Goal: Browse casually: Explore the website without a specific task or goal

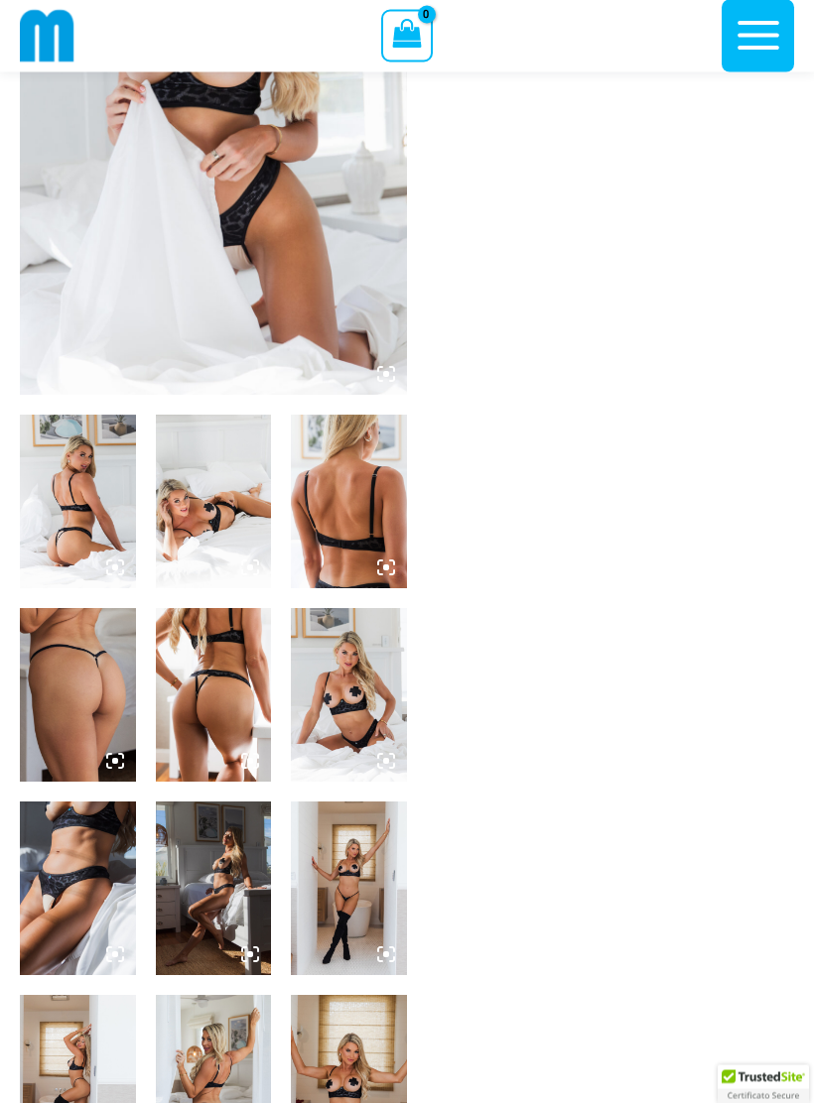
scroll to position [343, 0]
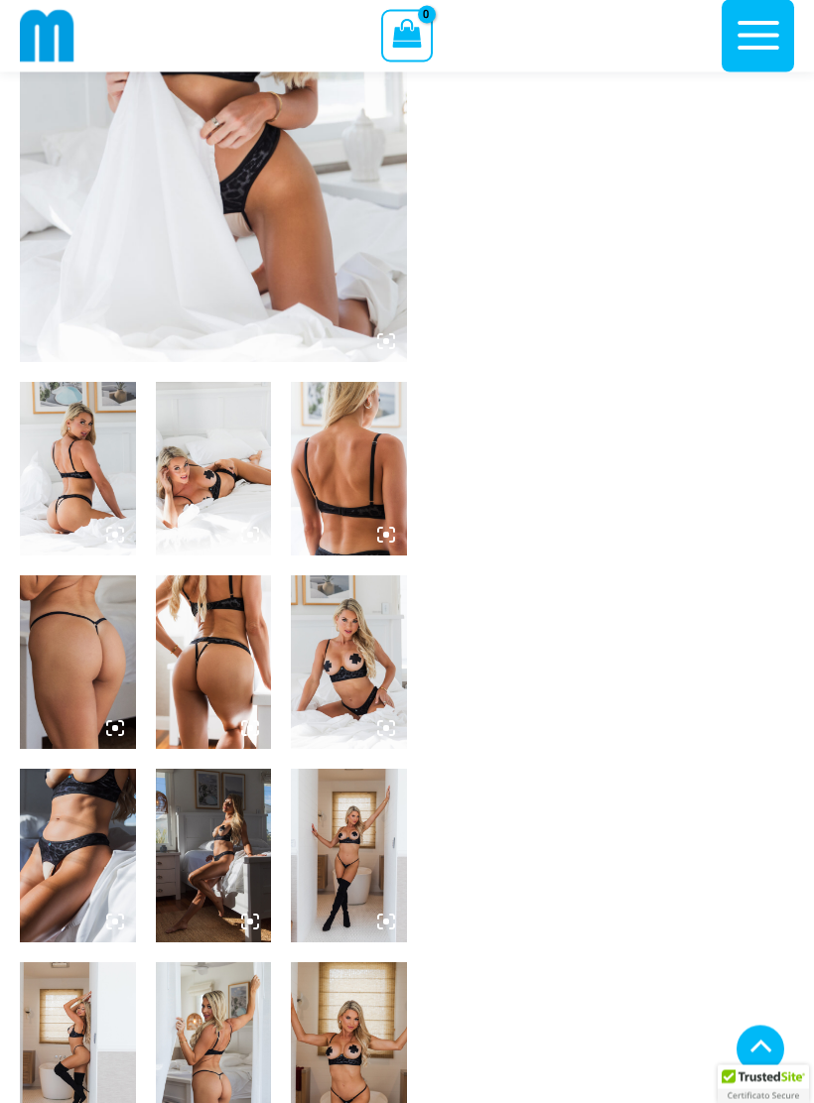
click at [72, 518] on img at bounding box center [78, 470] width 116 height 174
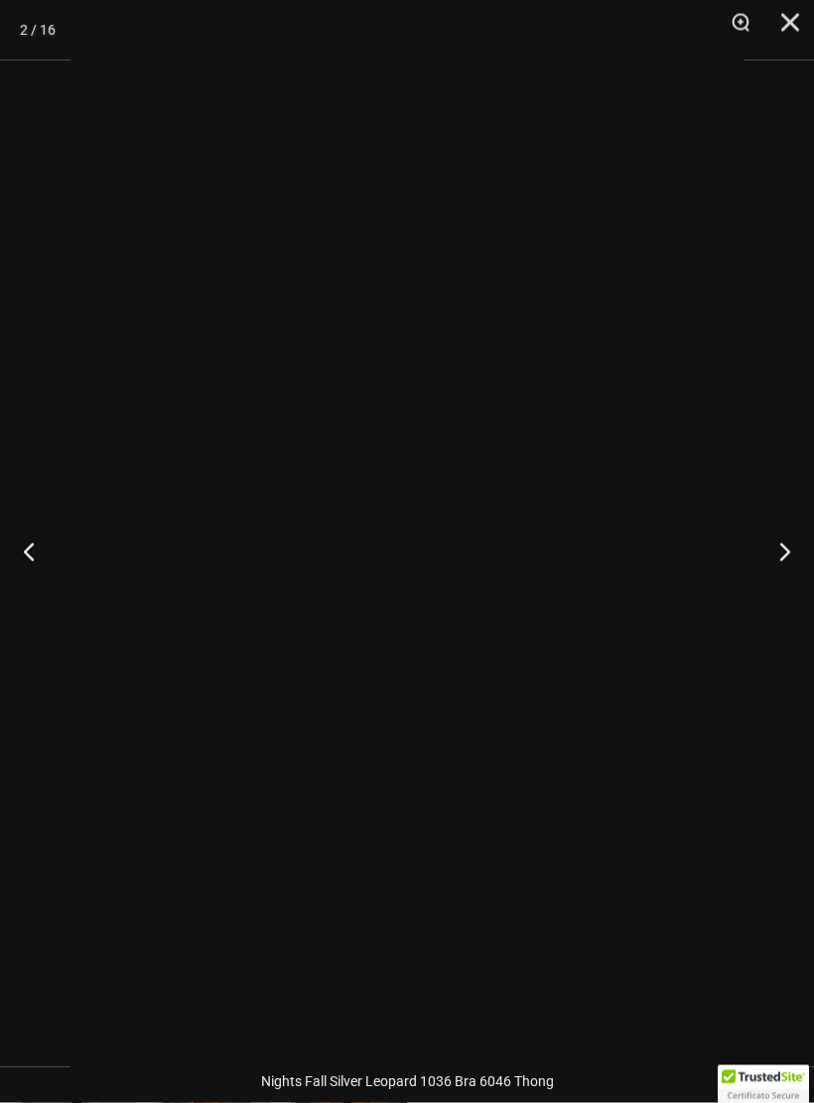
scroll to position [344, 0]
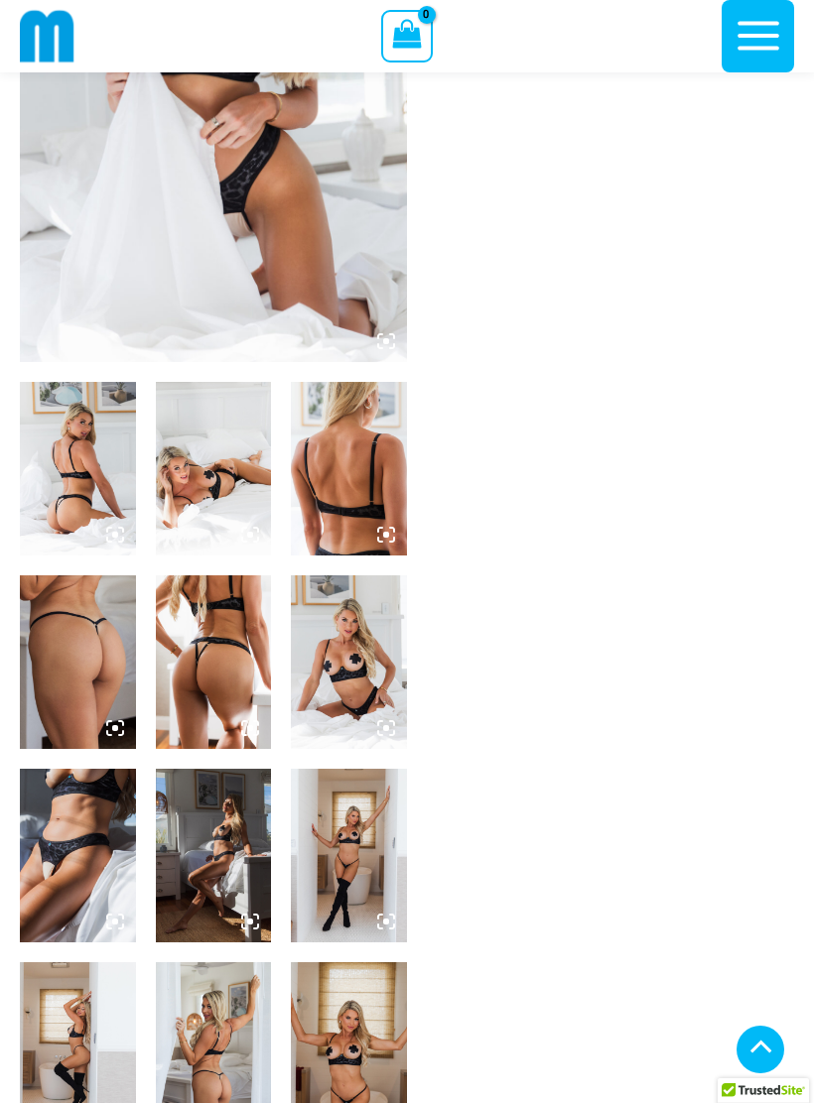
click at [371, 856] on img at bounding box center [349, 856] width 116 height 174
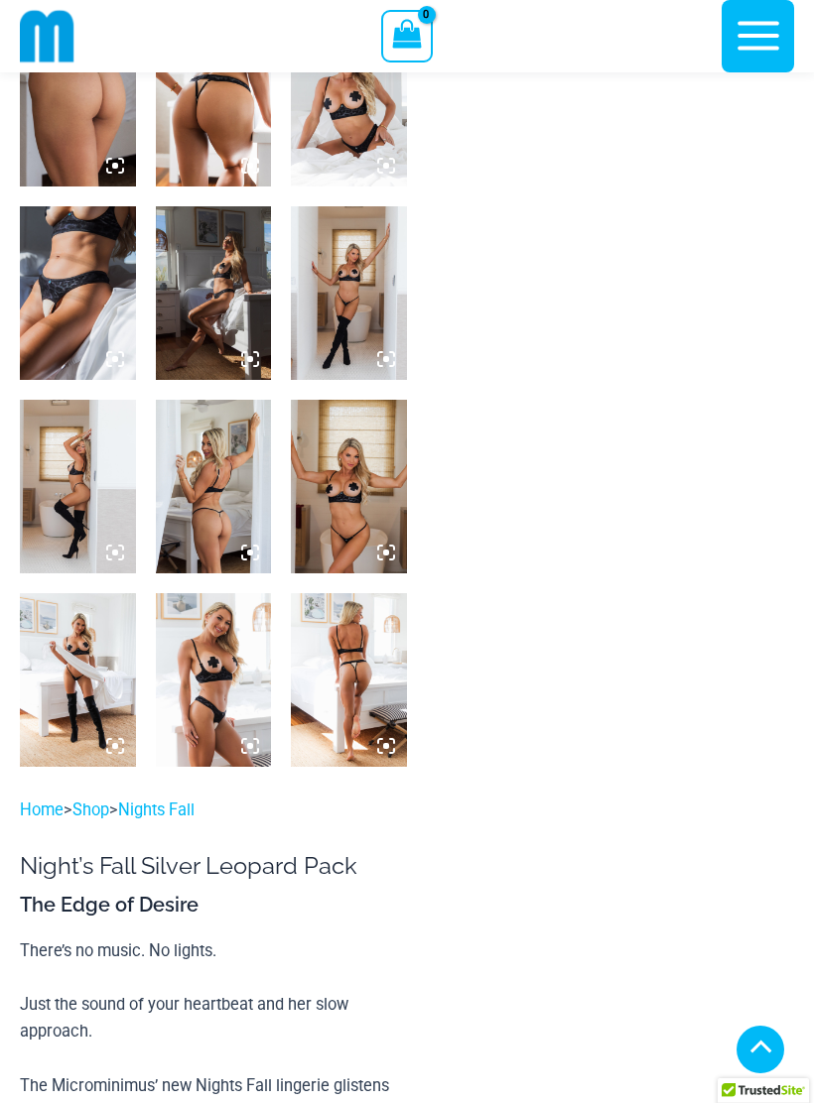
scroll to position [900, 0]
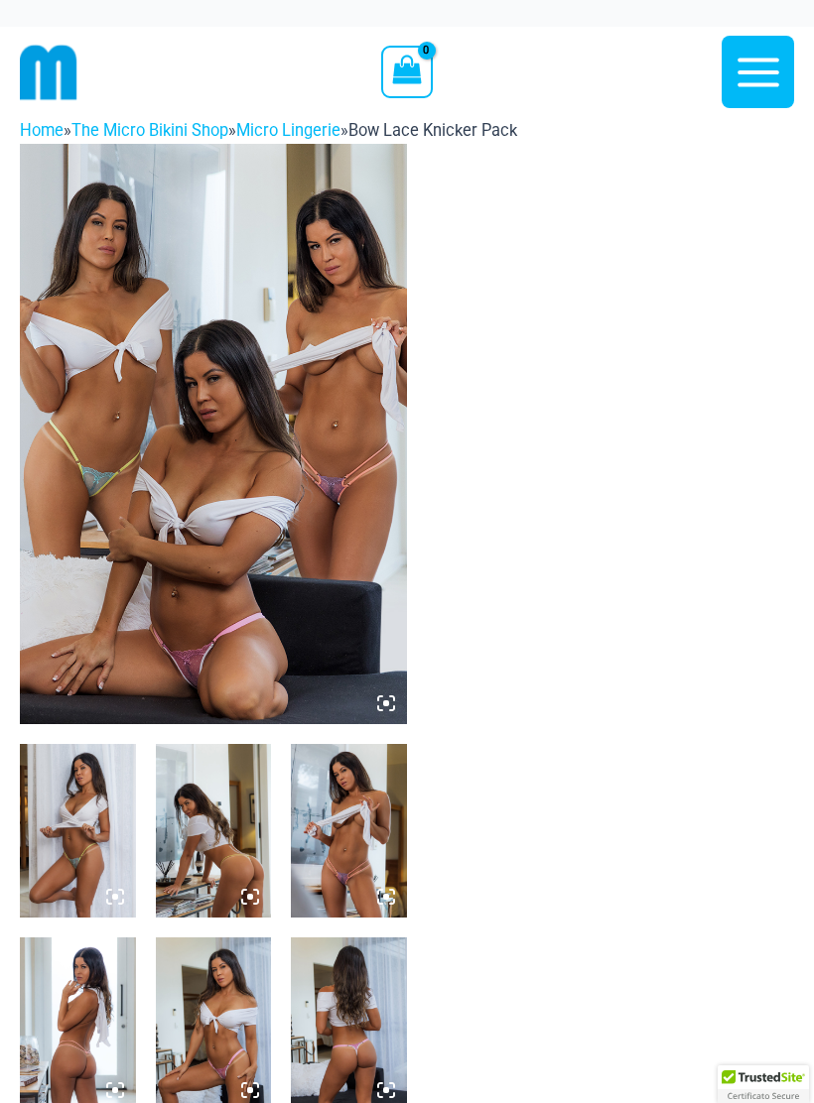
click at [350, 840] on img at bounding box center [349, 831] width 116 height 174
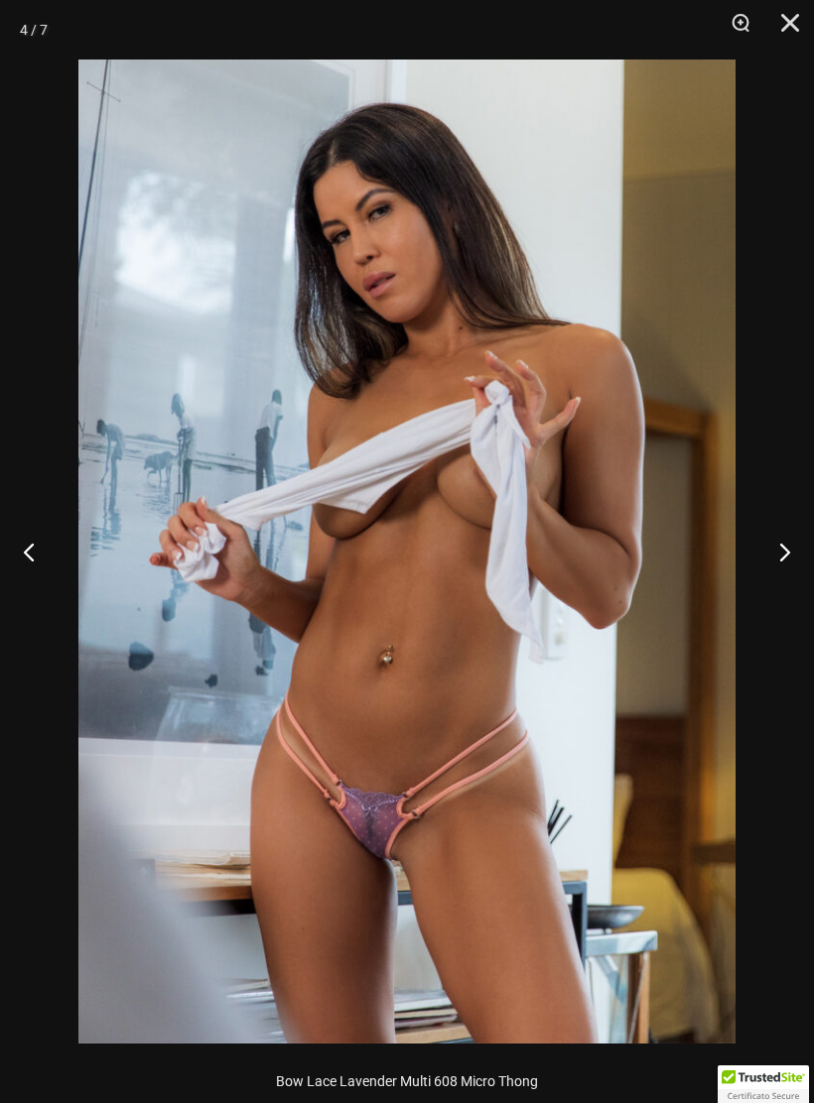
click at [772, 544] on button "Next" at bounding box center [776, 551] width 74 height 99
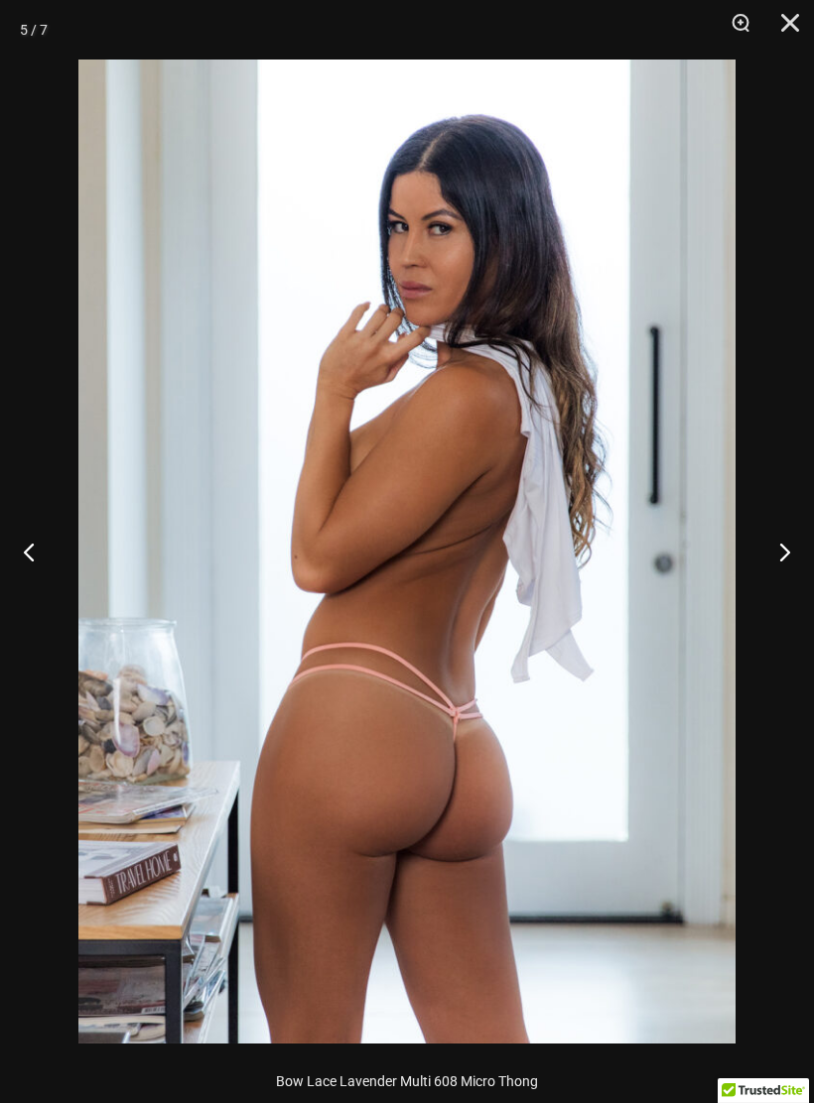
click at [765, 573] on button "Next" at bounding box center [776, 551] width 74 height 99
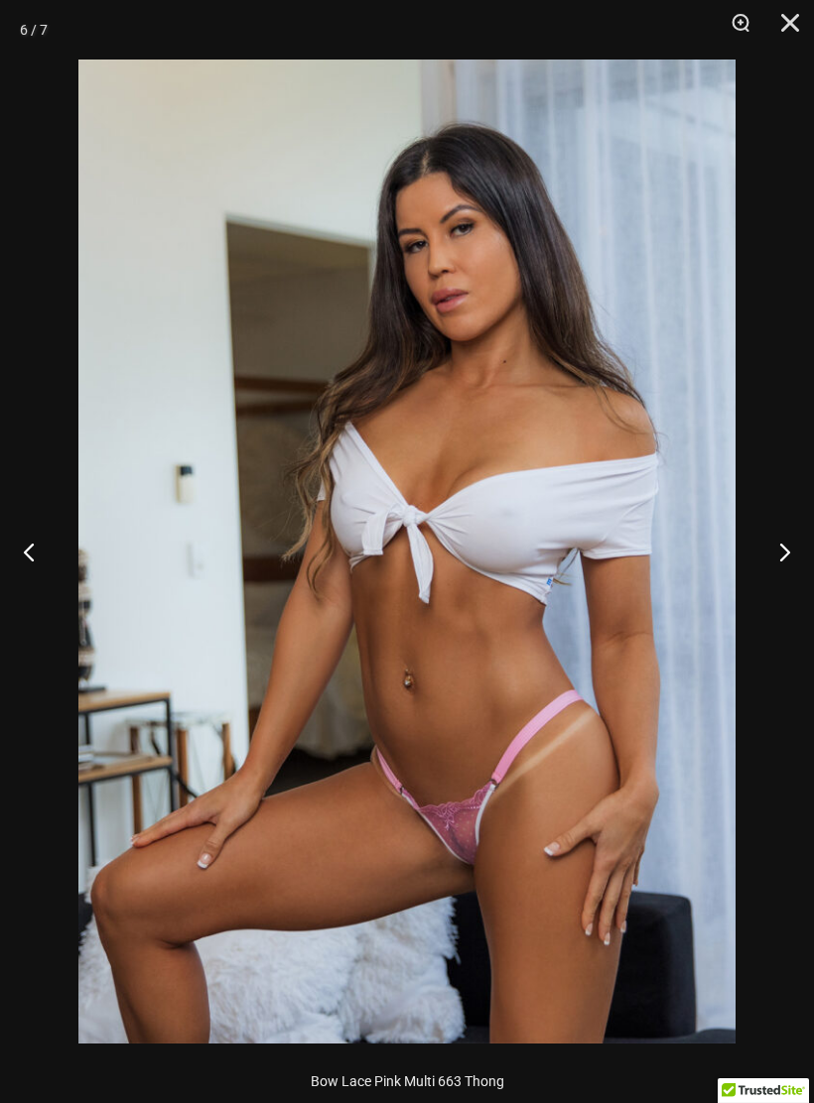
click at [786, 556] on button "Next" at bounding box center [776, 551] width 74 height 99
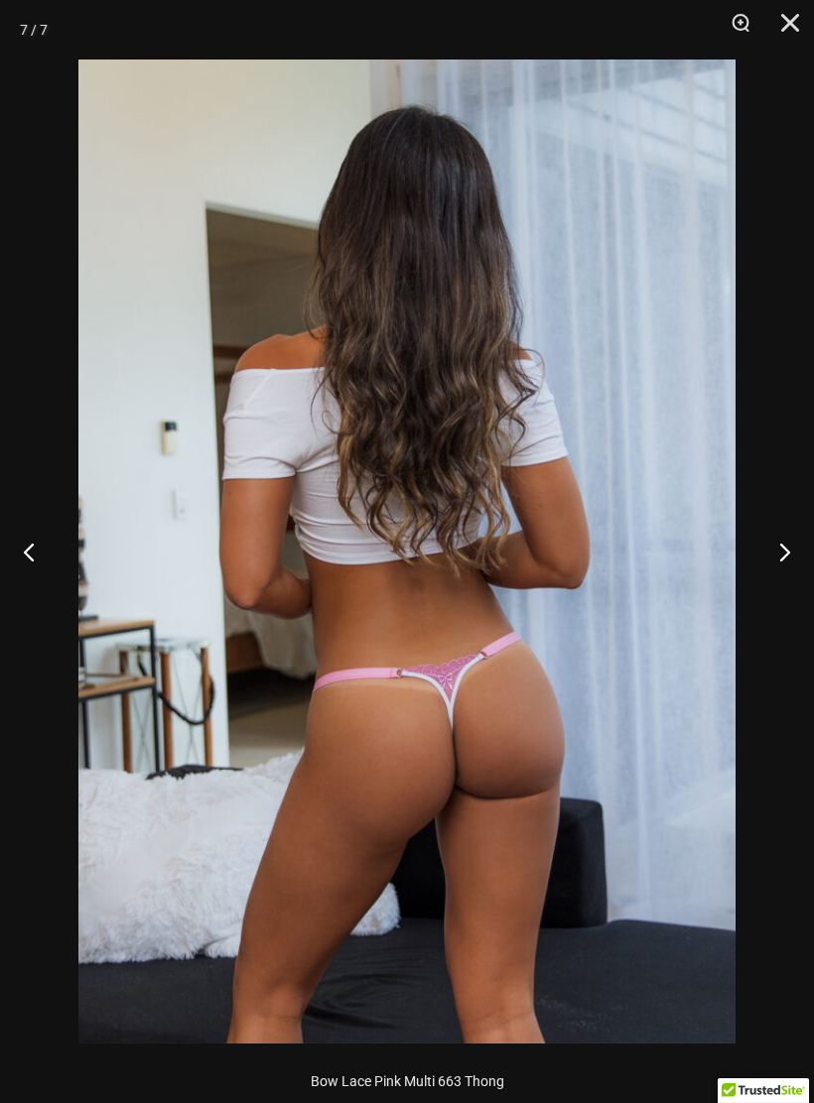
click at [778, 565] on button "Next" at bounding box center [776, 551] width 74 height 99
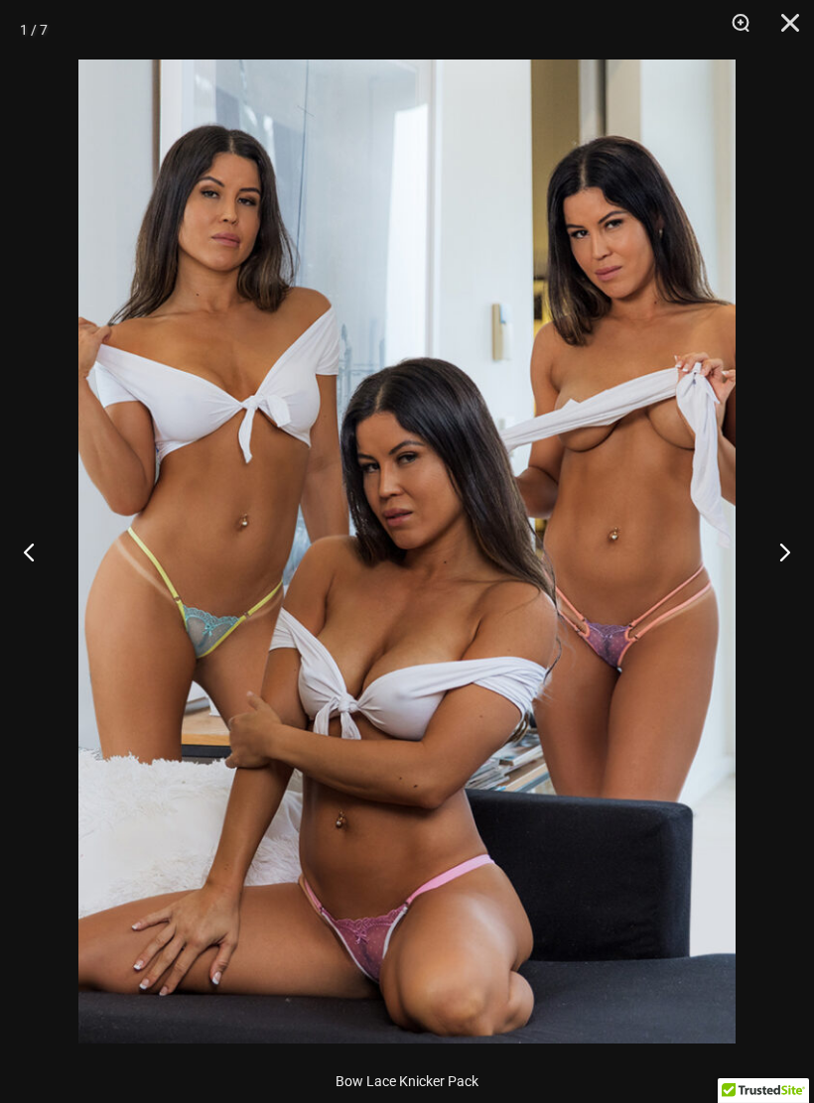
click at [795, 568] on button "Next" at bounding box center [776, 551] width 74 height 99
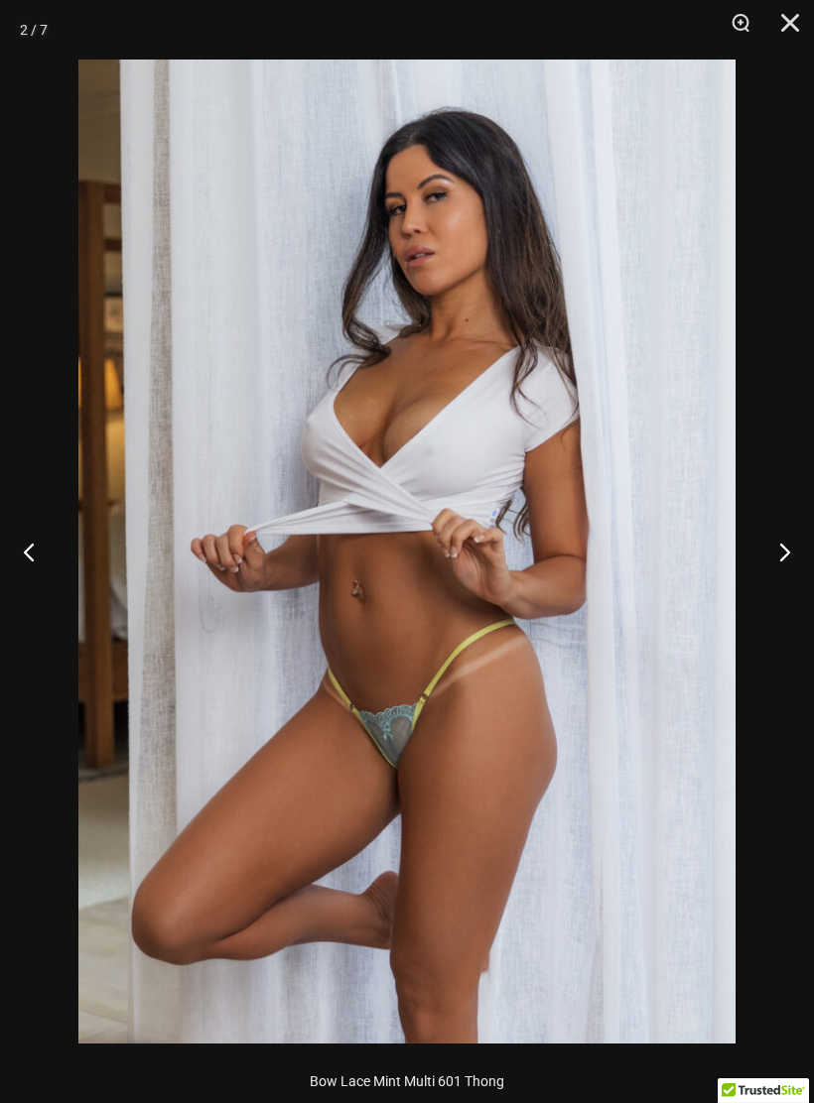
click at [786, 574] on button "Next" at bounding box center [776, 551] width 74 height 99
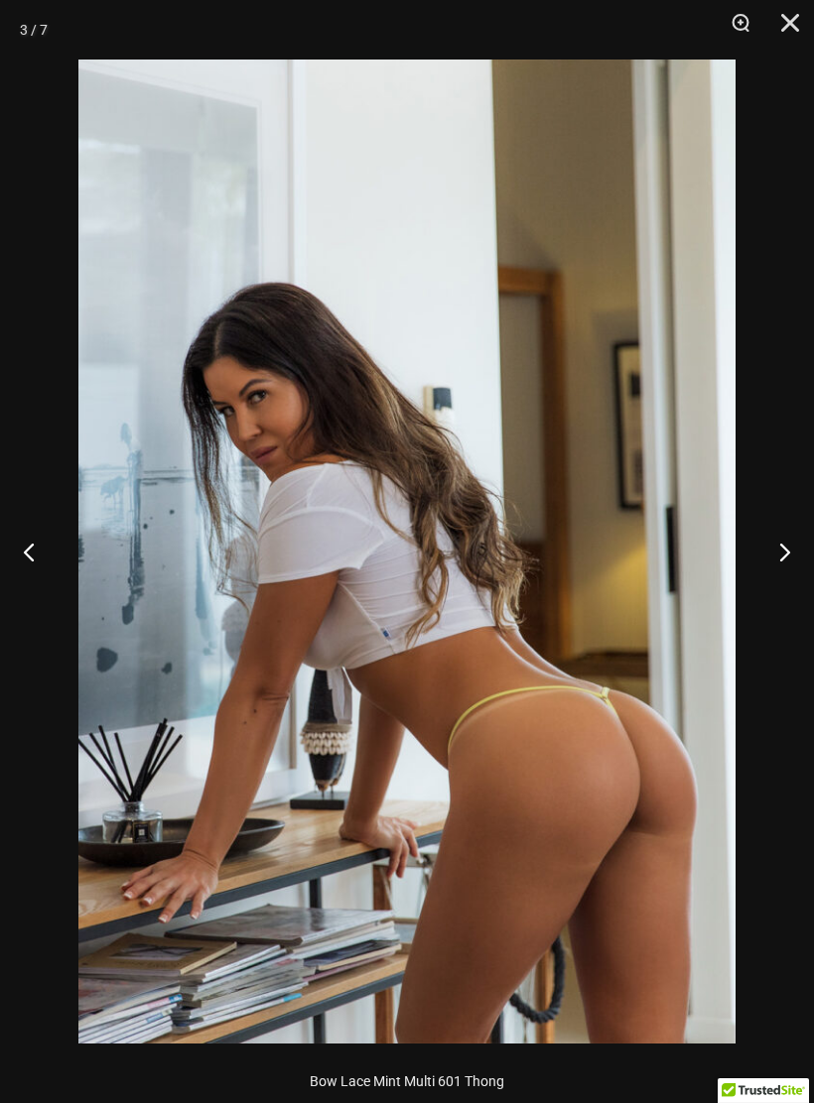
click at [781, 580] on button "Next" at bounding box center [776, 551] width 74 height 99
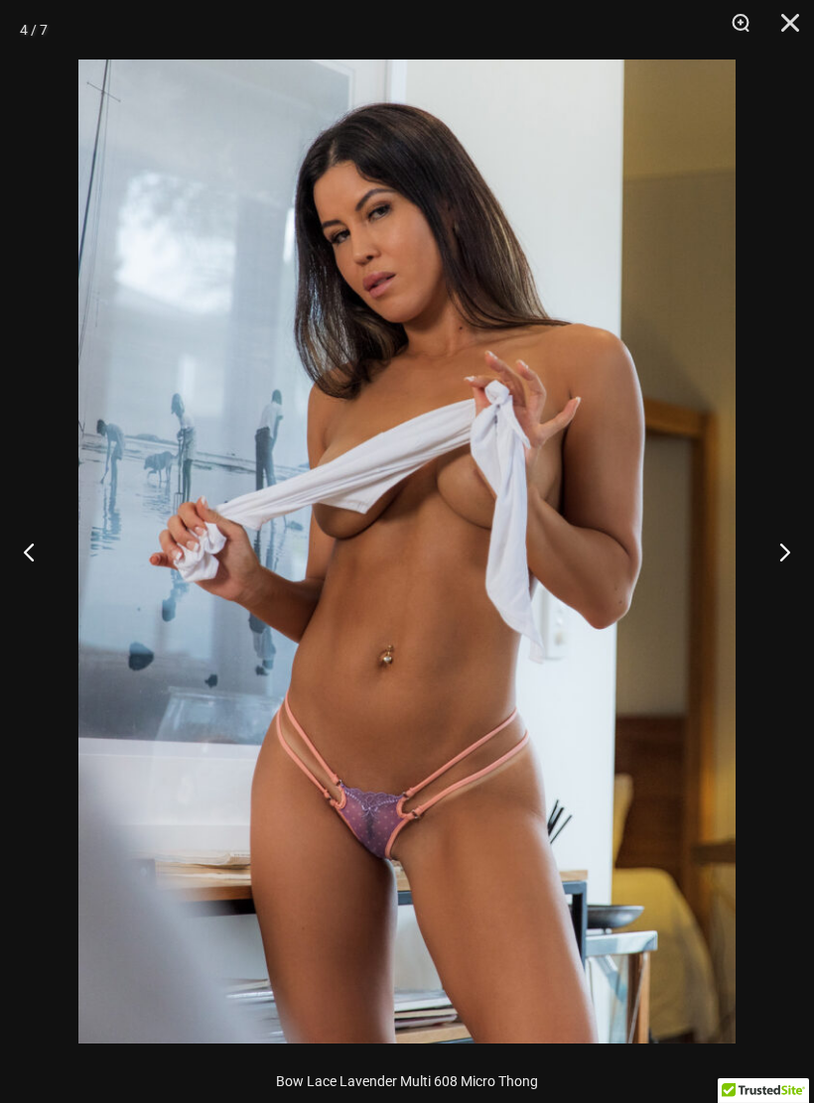
click at [781, 585] on button "Next" at bounding box center [776, 551] width 74 height 99
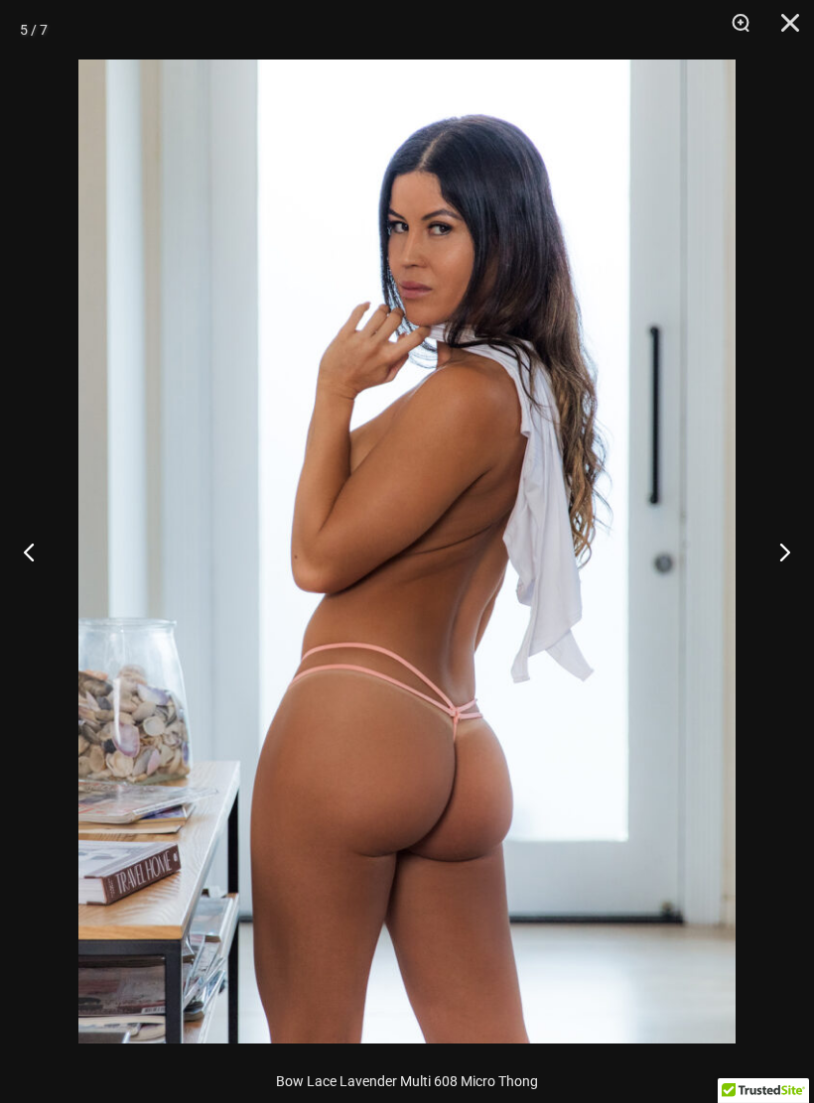
click at [800, 29] on button "Close" at bounding box center [783, 30] width 50 height 60
